Goal: Information Seeking & Learning: Learn about a topic

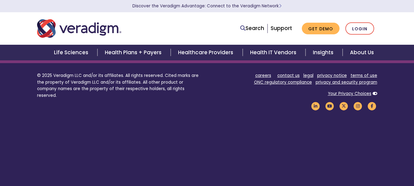
scroll to position [785, 0]
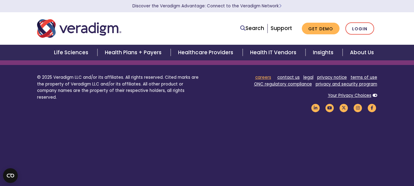
click at [266, 77] on link "careers" at bounding box center [263, 77] width 16 height 6
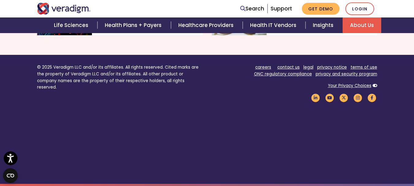
scroll to position [773, 0]
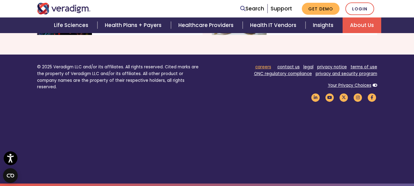
click at [270, 67] on link "careers" at bounding box center [263, 67] width 16 height 6
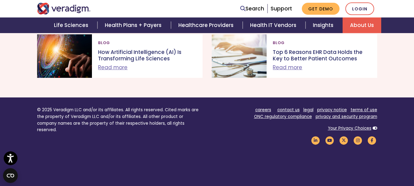
scroll to position [773, 0]
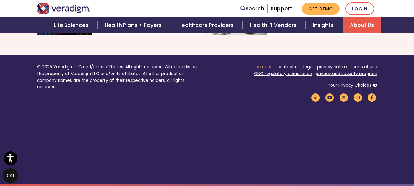
click at [265, 67] on link "careers" at bounding box center [263, 67] width 16 height 6
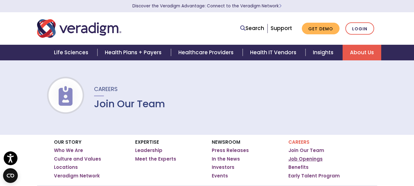
click at [301, 158] on link "Job Openings" at bounding box center [305, 159] width 34 height 6
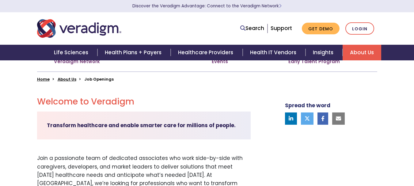
scroll to position [126, 0]
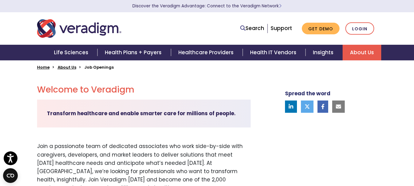
drag, startPoint x: 286, startPoint y: 174, endPoint x: 218, endPoint y: 147, distance: 72.4
click at [218, 147] on p "Join a passionate team of dedicated associates who work side-by-side with careg…" at bounding box center [144, 167] width 214 height 50
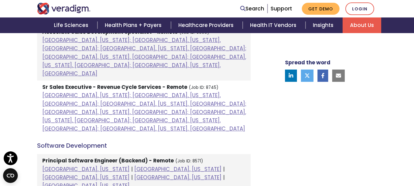
scroll to position [660, 0]
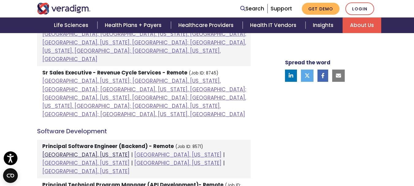
click at [64, 151] on link "Chicago, Illinois" at bounding box center [85, 154] width 87 height 7
